Goal: Task Accomplishment & Management: Use online tool/utility

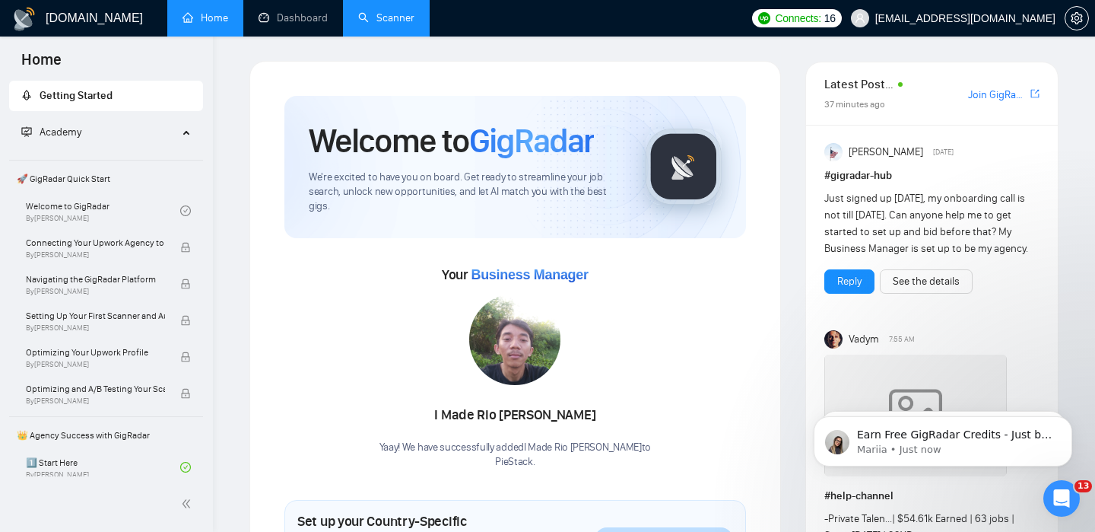
click at [396, 17] on link "Scanner" at bounding box center [386, 17] width 56 height 13
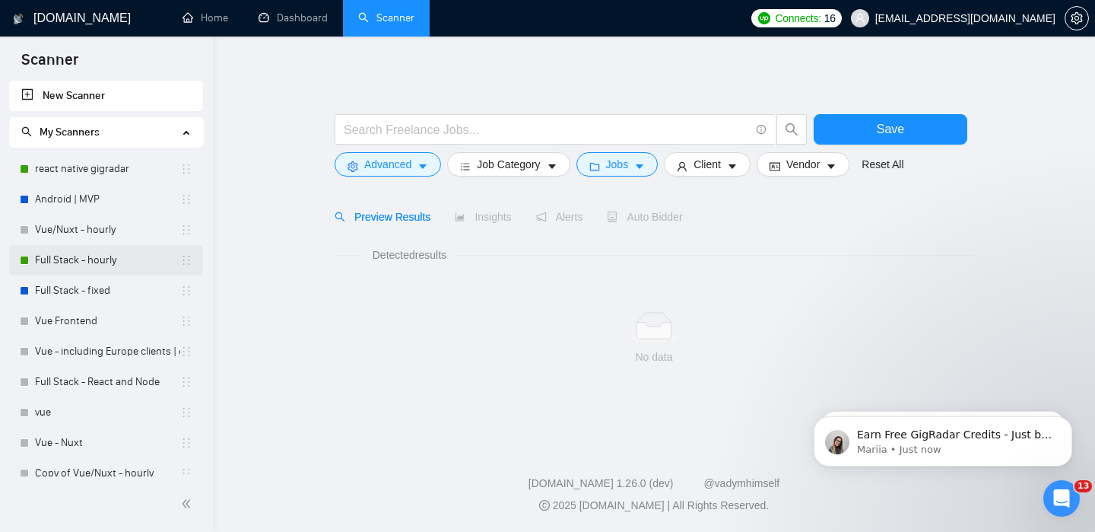
click at [66, 262] on link "Full Stack - hourly" at bounding box center [107, 260] width 145 height 30
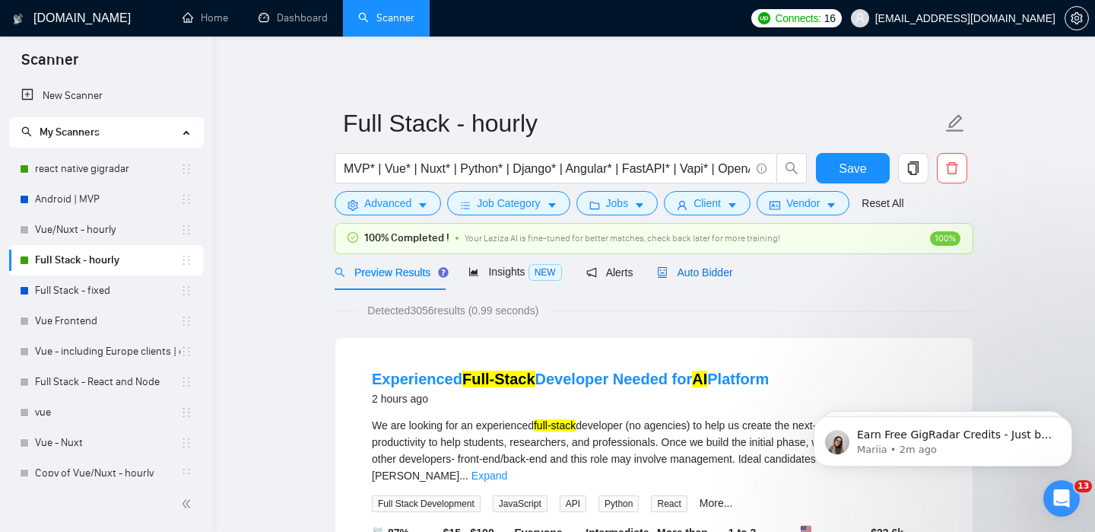
click at [694, 279] on div "Auto Bidder" at bounding box center [694, 272] width 75 height 17
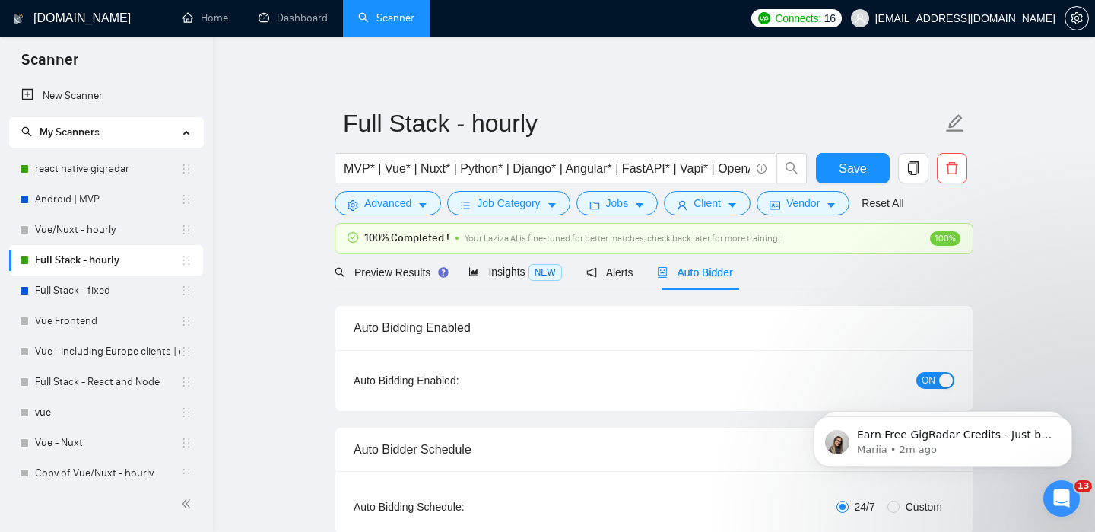
checkbox input "true"
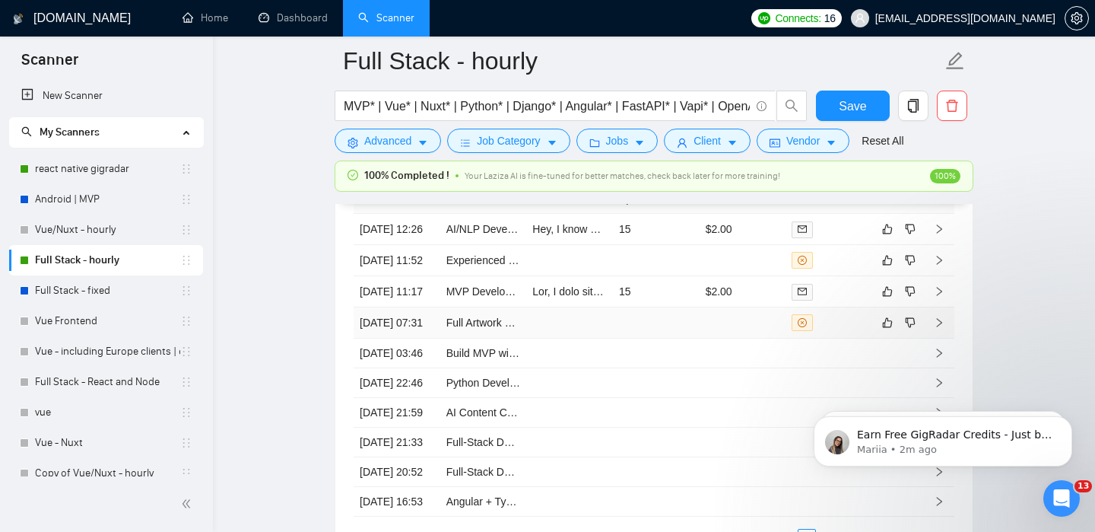
scroll to position [4056, 0]
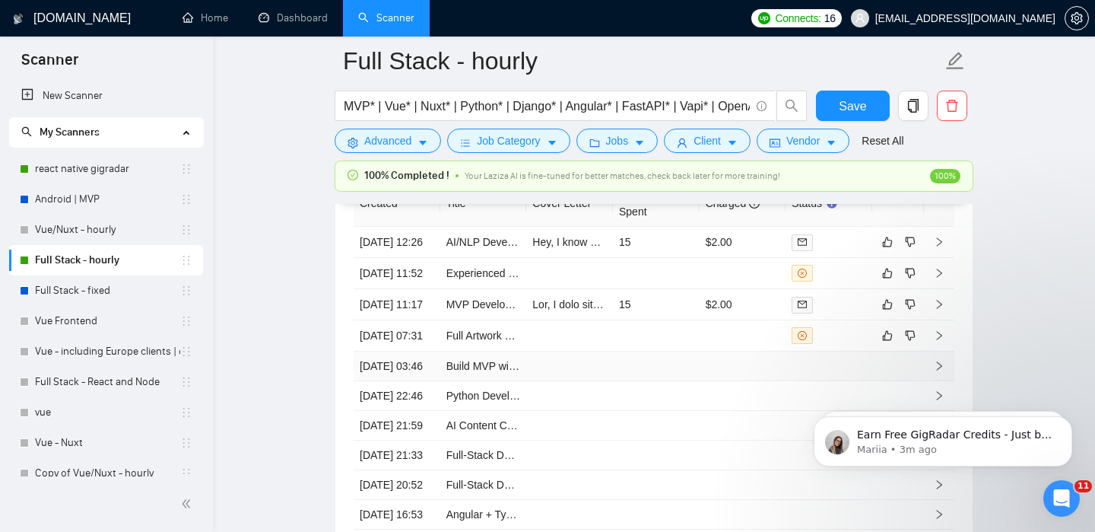
scroll to position [4046, 0]
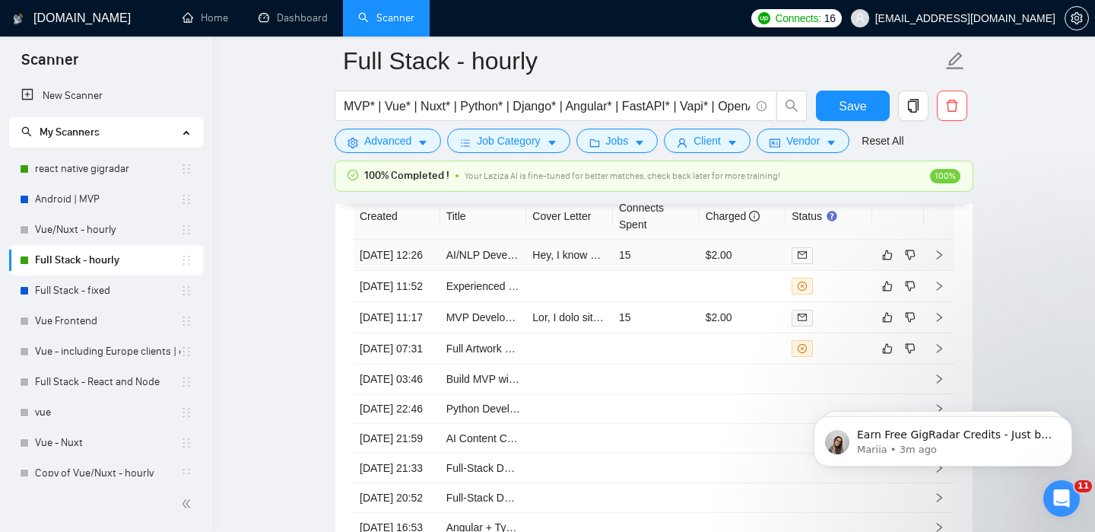
click at [938, 254] on td at bounding box center [939, 255] width 30 height 31
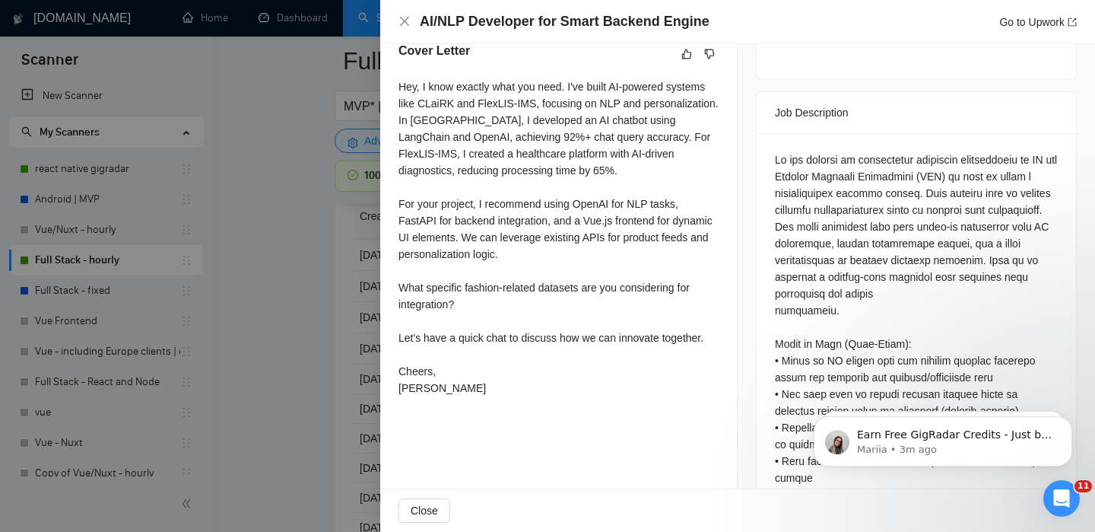
scroll to position [586, 0]
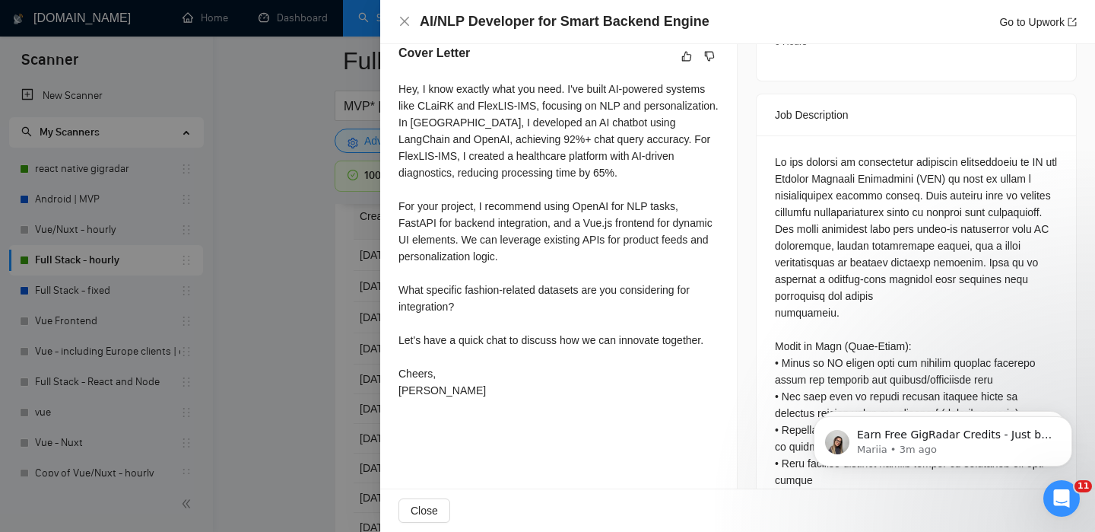
click at [599, 407] on div "Cover Letter Hey, I know exactly what you need. I've built AI-powered systems l…" at bounding box center [558, 224] width 357 height 397
click at [402, 21] on icon "close" at bounding box center [405, 21] width 12 height 12
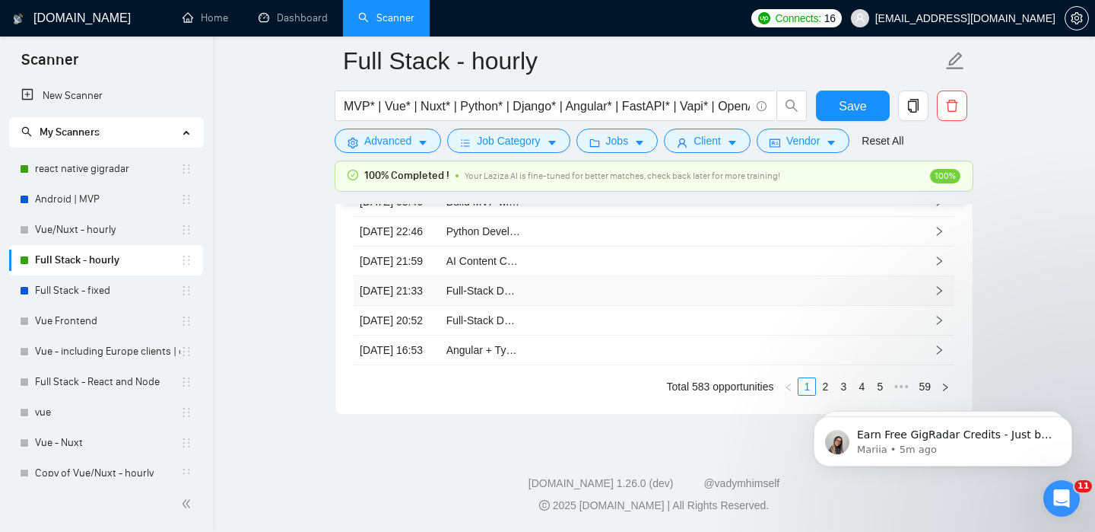
scroll to position [4382, 0]
click at [825, 384] on iframe at bounding box center [943, 437] width 304 height 106
click html "Earn Free GigRadar Credits - Just by Sharing Your Story! 💬 Want more credits fo…"
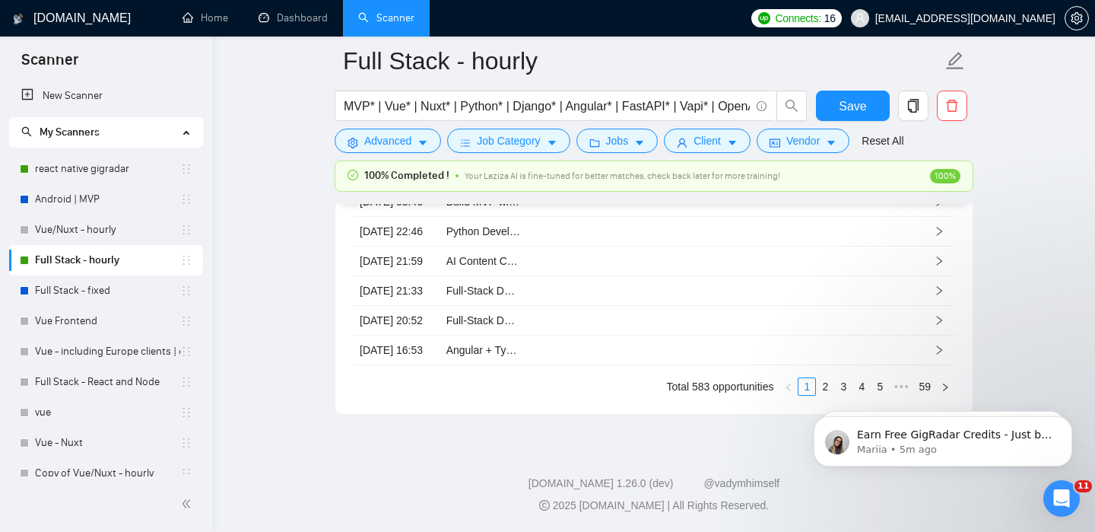
click html "Earn Free GigRadar Credits - Just by Sharing Your Story! 💬 Want more credits fo…"
click at [1070, 417] on icon "Dismiss notification" at bounding box center [1068, 420] width 8 height 8
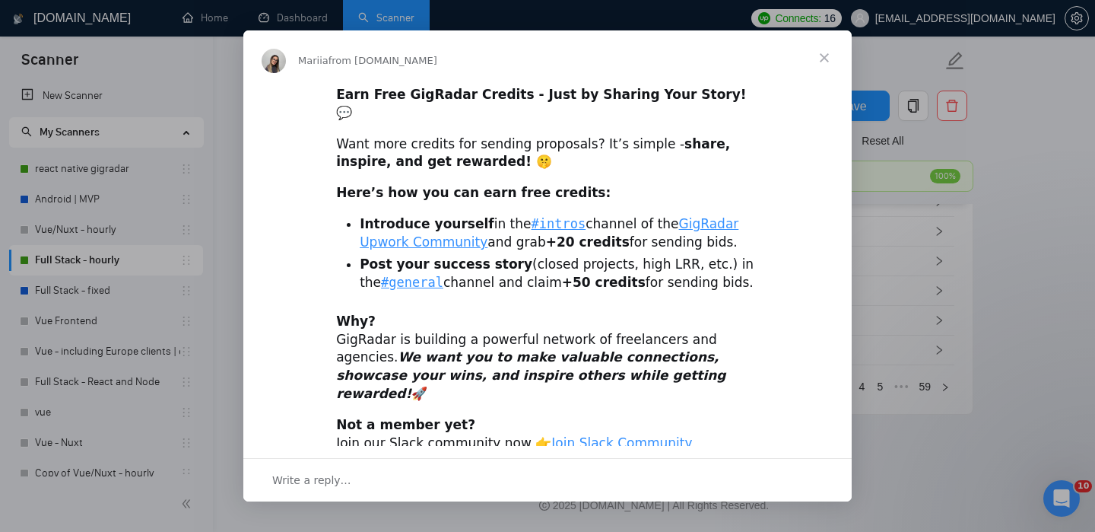
click at [825, 60] on span "Close" at bounding box center [824, 57] width 55 height 55
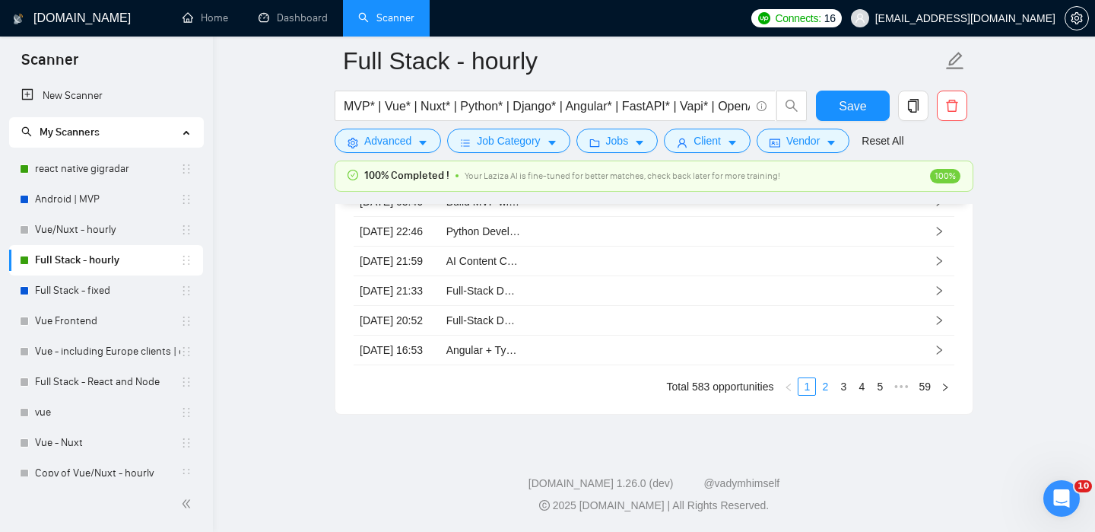
click at [825, 389] on link "2" at bounding box center [825, 386] width 17 height 17
click at [844, 395] on link "3" at bounding box center [843, 386] width 17 height 17
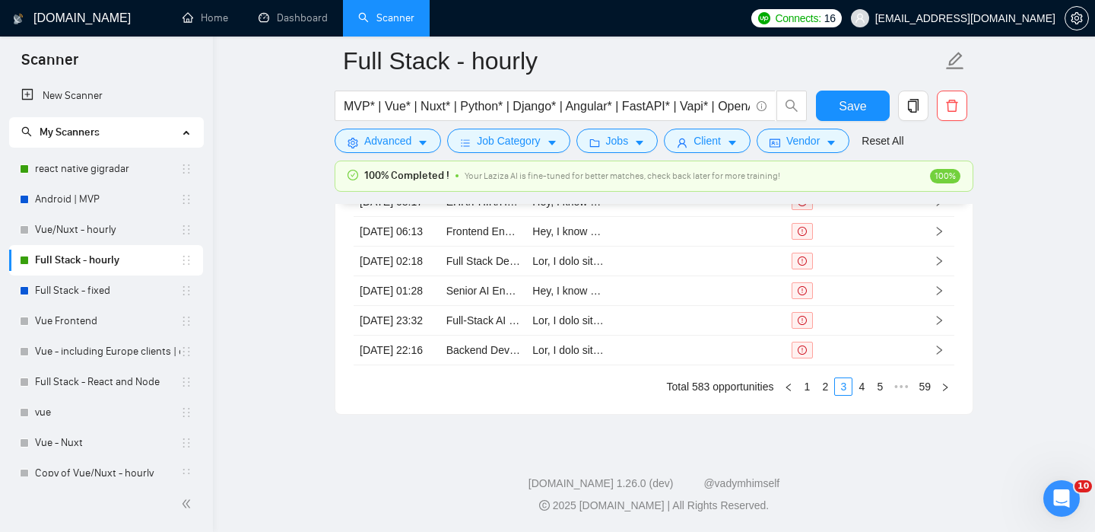
scroll to position [4306, 0]
click at [868, 395] on link "4" at bounding box center [861, 386] width 17 height 17
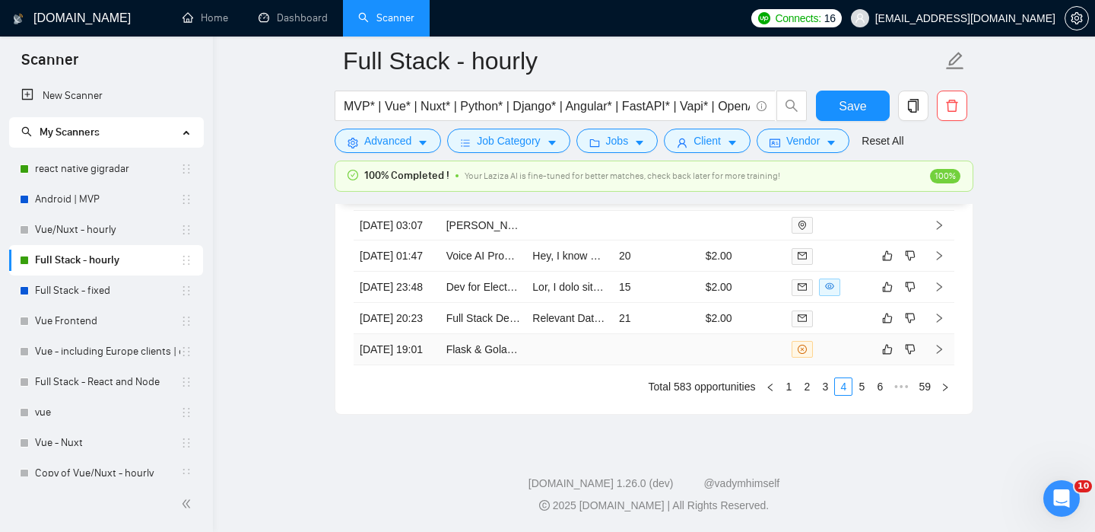
scroll to position [4369, 0]
click at [857, 395] on link "5" at bounding box center [861, 386] width 17 height 17
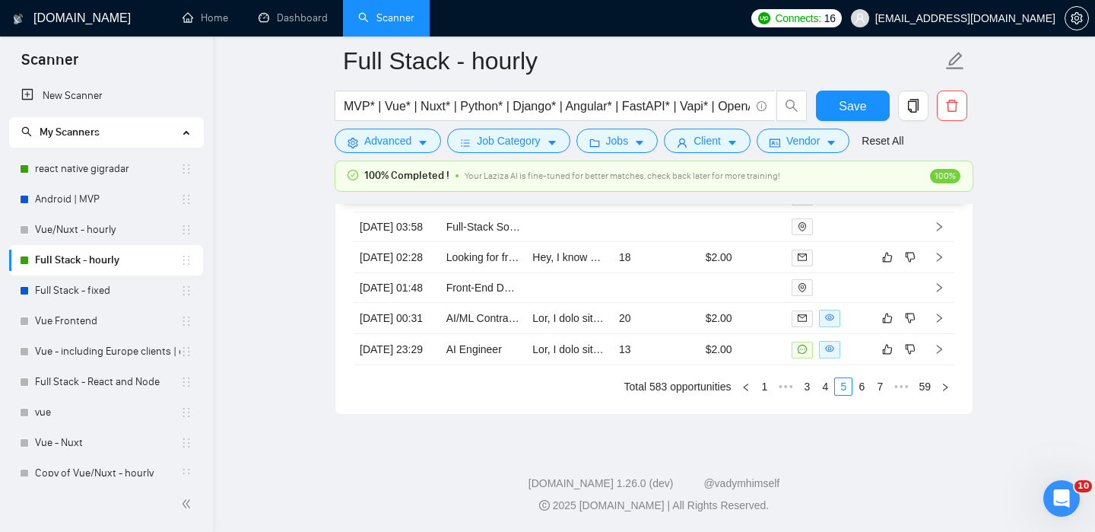
scroll to position [4351, 0]
click at [939, 365] on td at bounding box center [939, 349] width 30 height 31
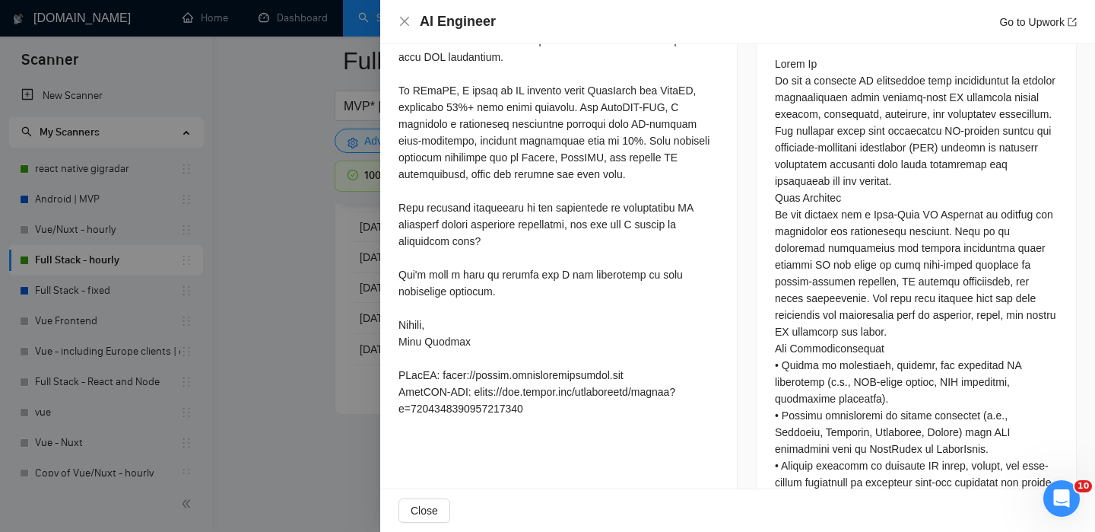
scroll to position [1168, 0]
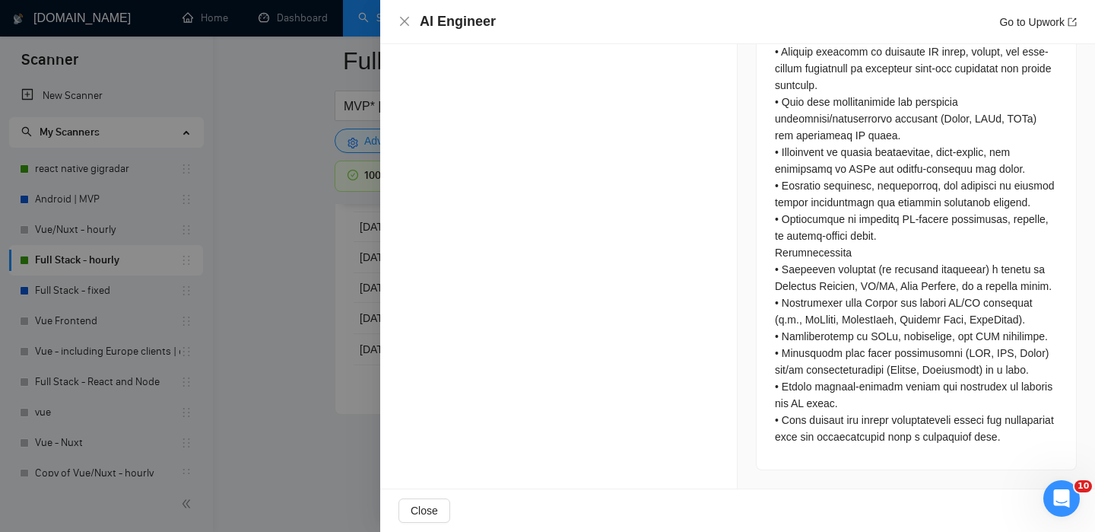
click at [326, 301] on div at bounding box center [547, 266] width 1095 height 532
click at [401, 21] on div at bounding box center [547, 266] width 1095 height 532
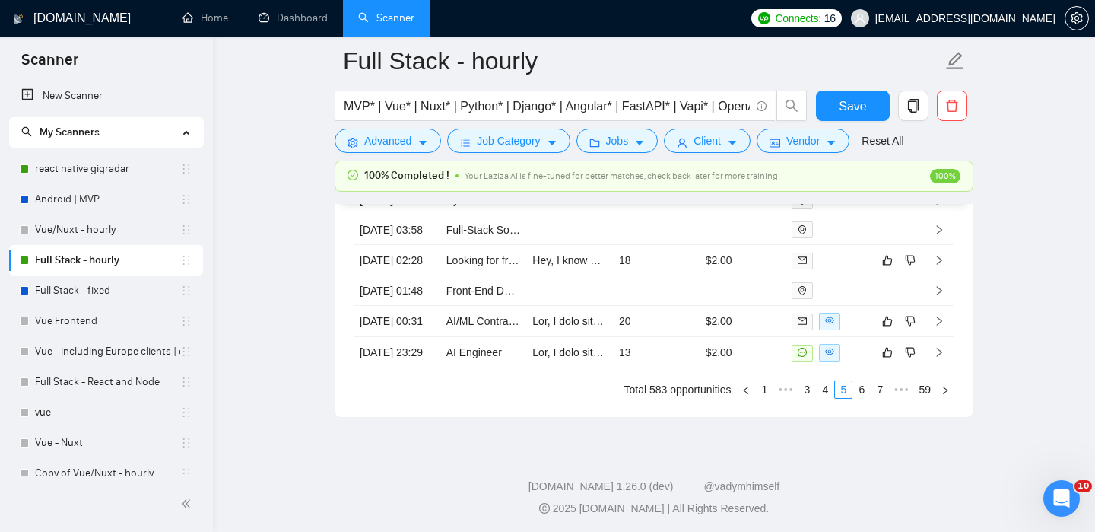
scroll to position [4384, 0]
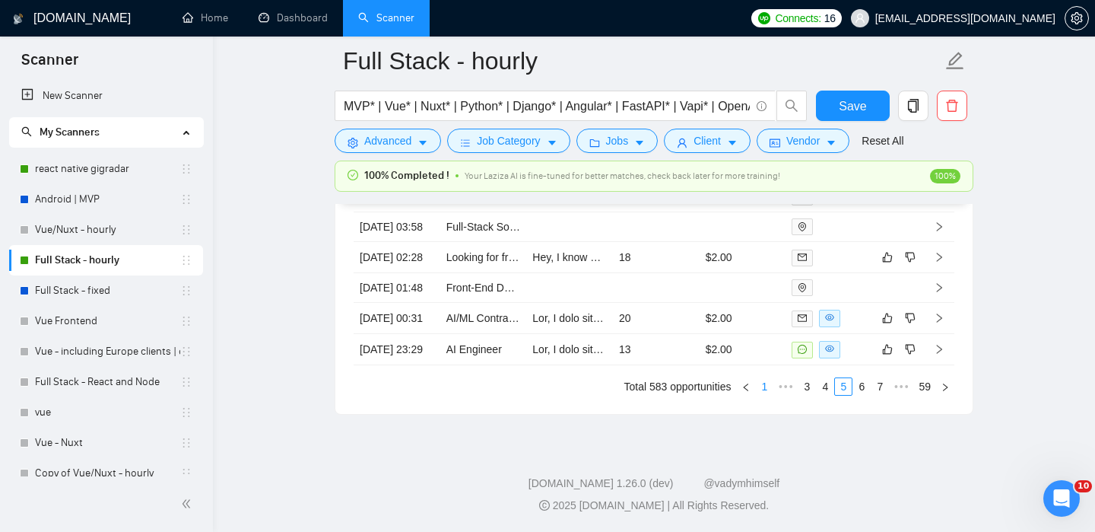
click at [761, 383] on link "1" at bounding box center [764, 386] width 17 height 17
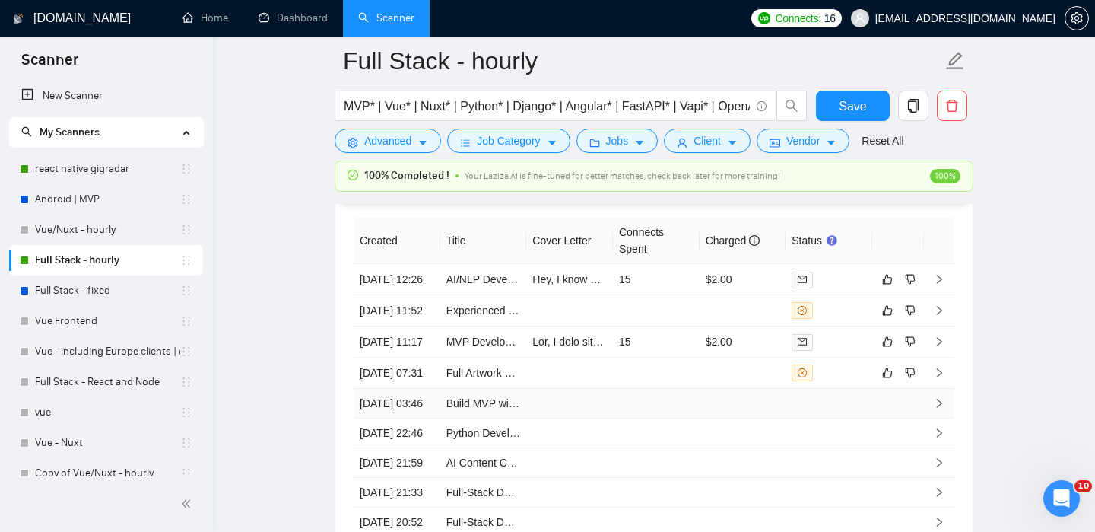
scroll to position [4019, 0]
click at [480, 350] on link "MVP Development of Personal Finance Web Application (Mint/YNAB style, scalable …" at bounding box center [660, 344] width 427 height 12
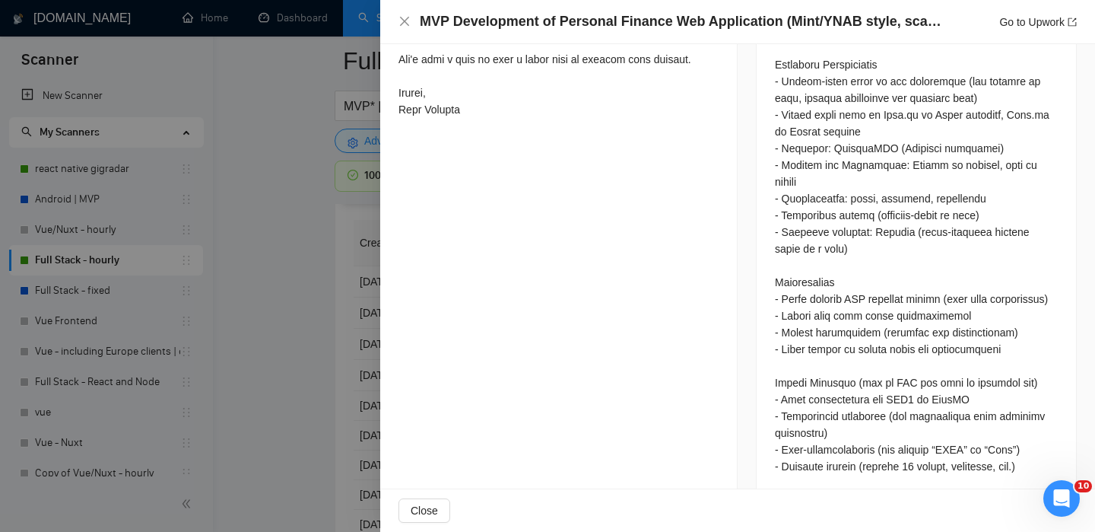
click at [262, 227] on div at bounding box center [547, 266] width 1095 height 532
click at [286, 324] on div at bounding box center [547, 266] width 1095 height 532
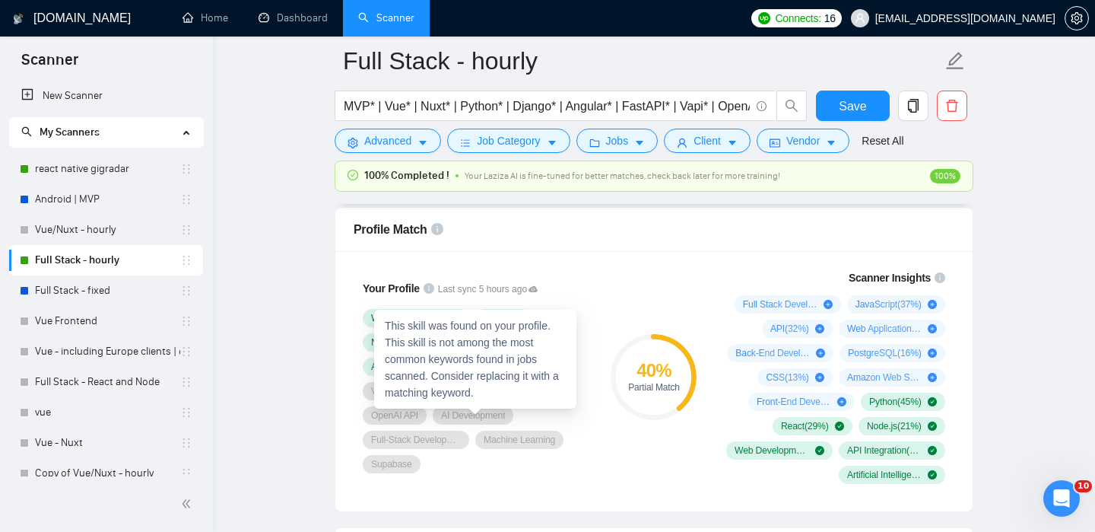
scroll to position [984, 0]
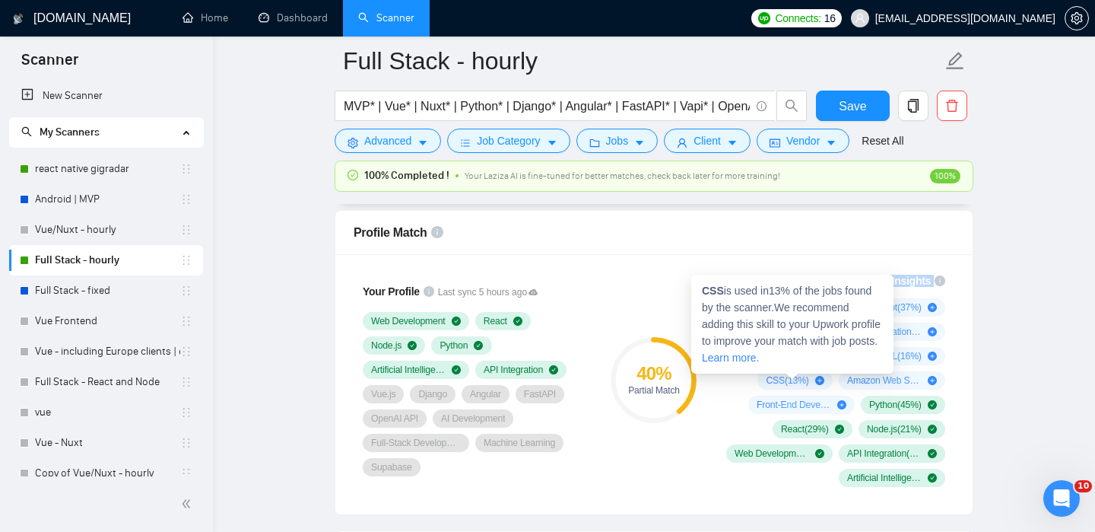
drag, startPoint x: 716, startPoint y: 291, endPoint x: 795, endPoint y: 378, distance: 117.9
click at [795, 378] on div "Scanner Insights Full Stack Development ( 59 %) JavaScript ( 37 %) API ( 32 %) …" at bounding box center [832, 379] width 243 height 233
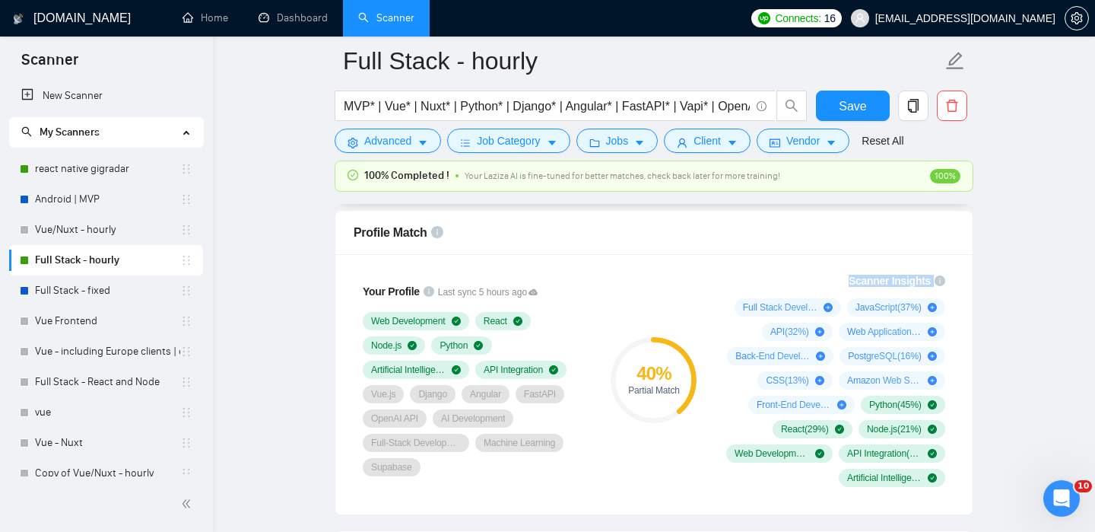
drag, startPoint x: 955, startPoint y: 301, endPoint x: 806, endPoint y: 410, distance: 183.9
click at [806, 410] on div "Scanner Insights Full Stack Development ( 59 %) JavaScript ( 37 %) API ( 32 %) …" at bounding box center [833, 379] width 256 height 233
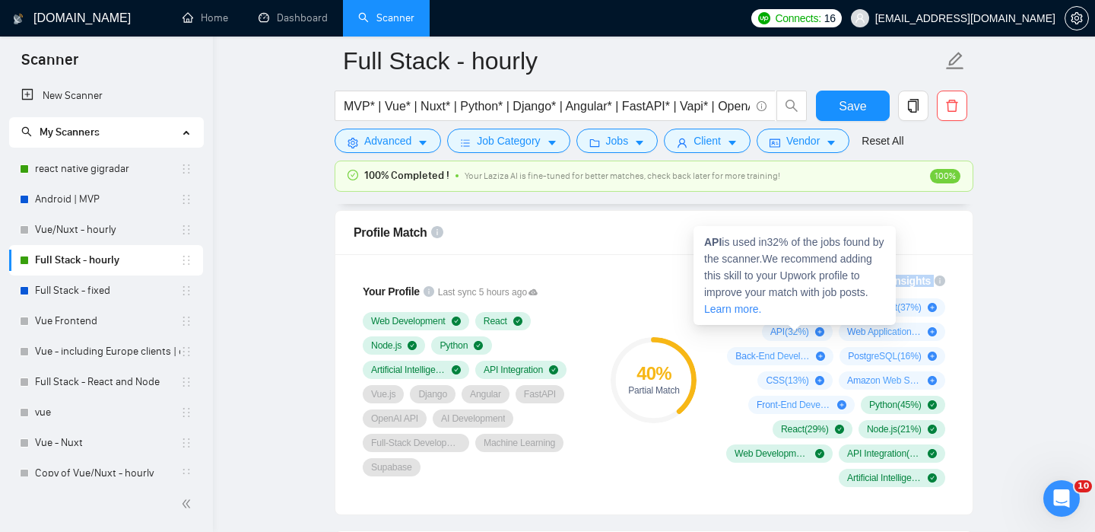
drag, startPoint x: 716, startPoint y: 257, endPoint x: 792, endPoint y: 341, distance: 113.1
click at [792, 341] on div "Your Profile Last sync 5 hours ago Web Development React Node.js Python Artific…" at bounding box center [653, 384] width 637 height 260
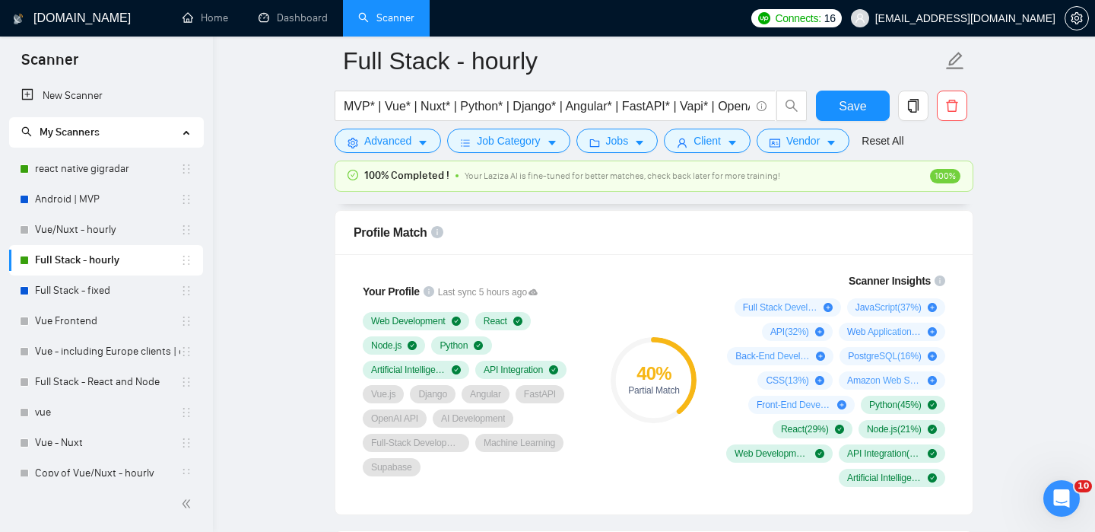
drag, startPoint x: 715, startPoint y: 300, endPoint x: 834, endPoint y: 415, distance: 164.6
click at [834, 415] on div "Scanner Insights Full Stack Development ( 59 %) JavaScript ( 37 %) API ( 32 %) …" at bounding box center [832, 379] width 243 height 233
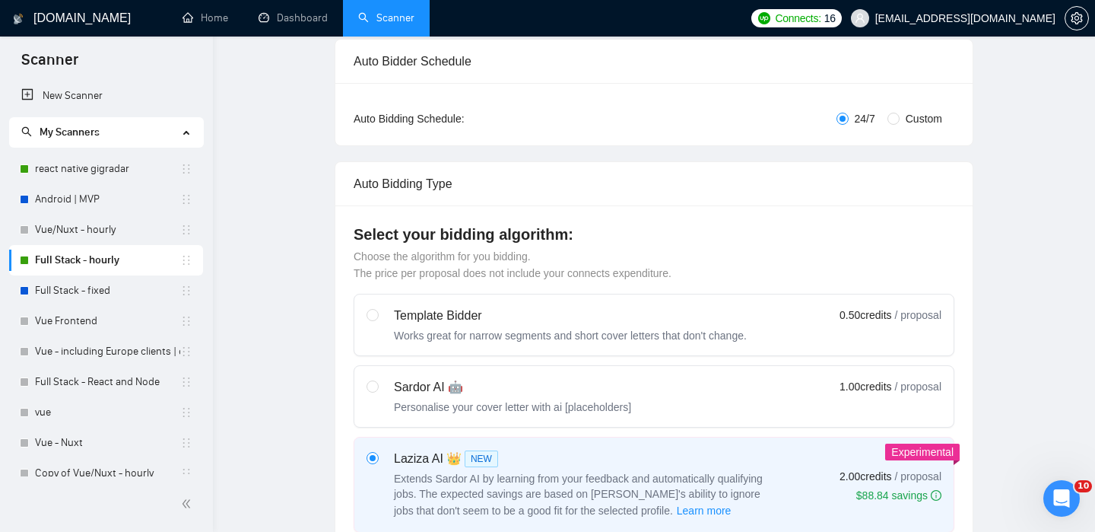
scroll to position [0, 0]
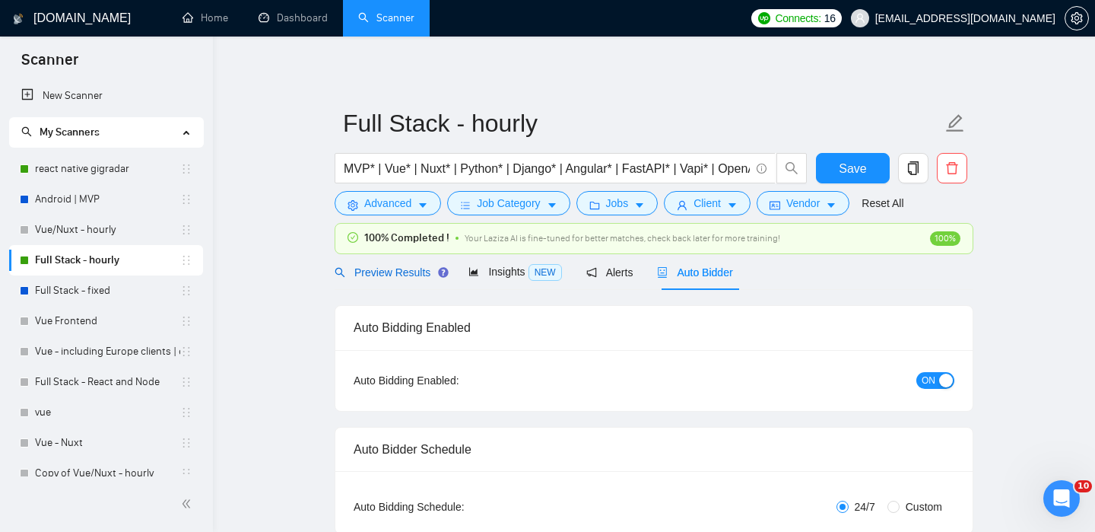
click at [375, 266] on span "Preview Results" at bounding box center [390, 272] width 110 height 12
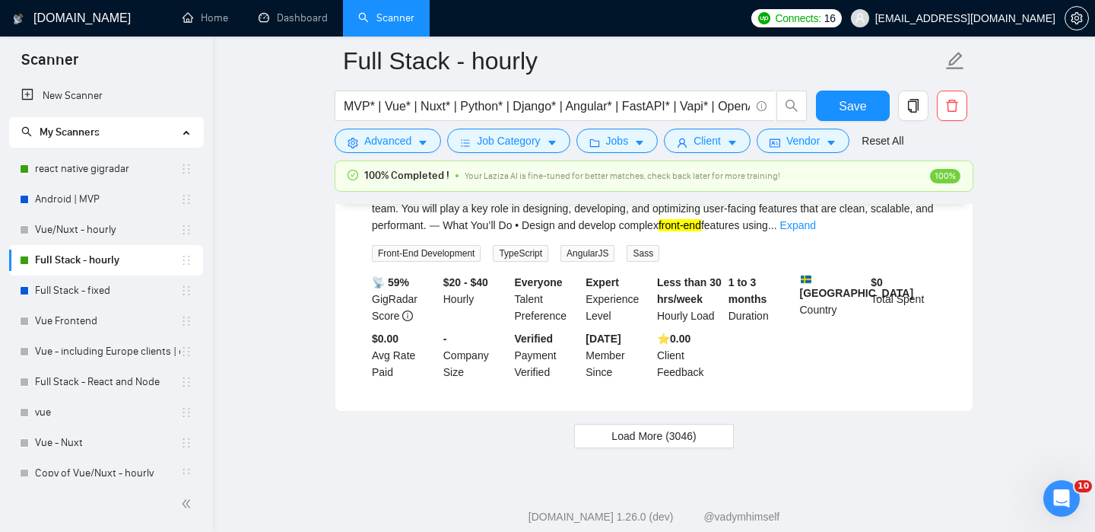
scroll to position [3329, 0]
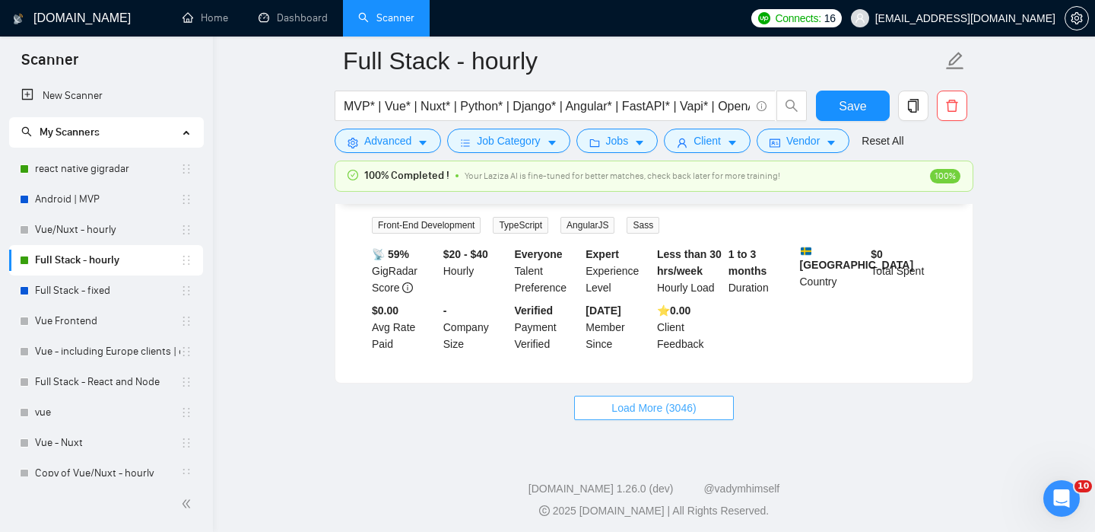
click at [655, 408] on span "Load More (3046)" at bounding box center [654, 407] width 84 height 17
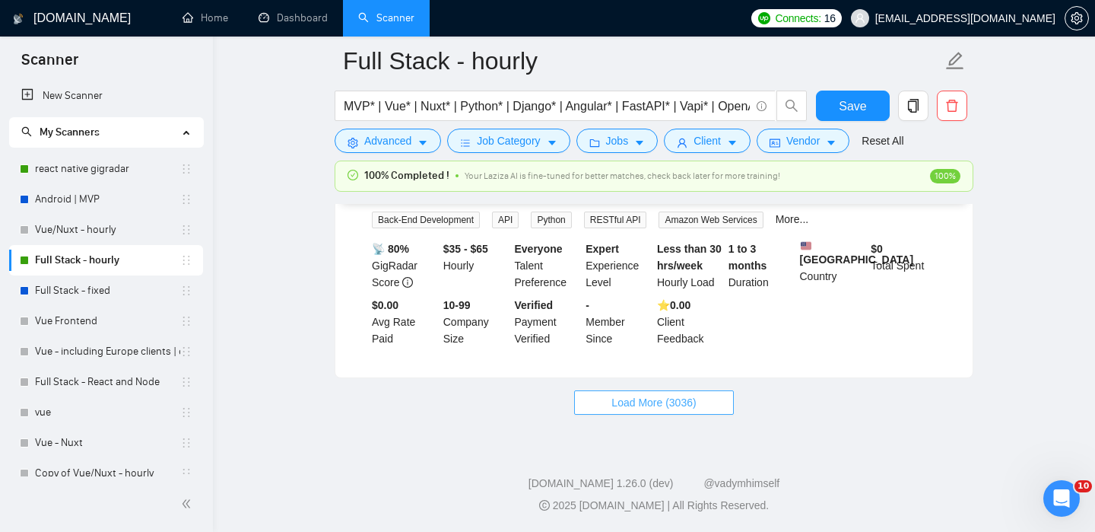
scroll to position [6717, 0]
click at [656, 400] on span "Load More (3036)" at bounding box center [654, 402] width 84 height 17
click at [640, 410] on span "Loading..." at bounding box center [654, 402] width 58 height 17
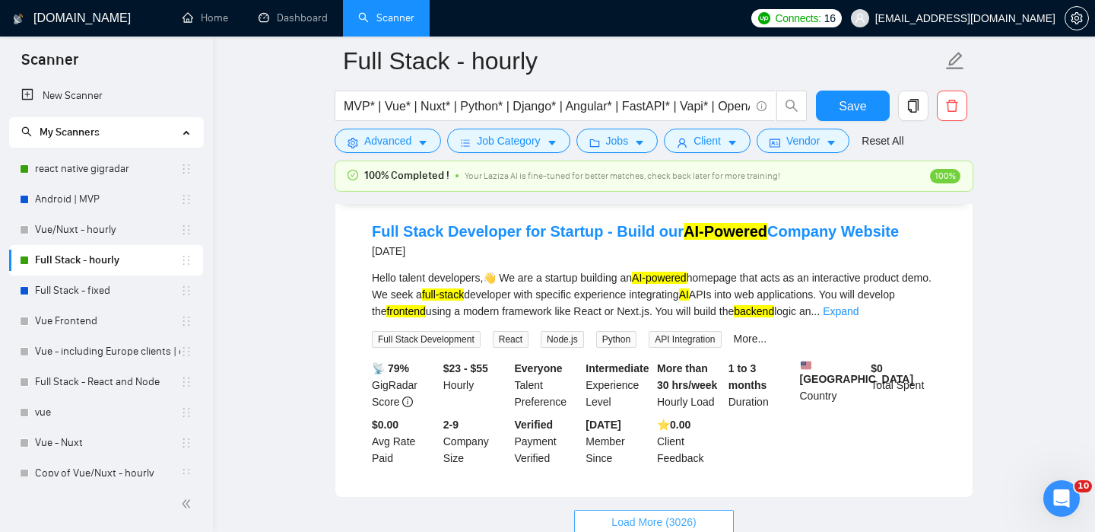
scroll to position [9842, 0]
